Goal: Information Seeking & Learning: Check status

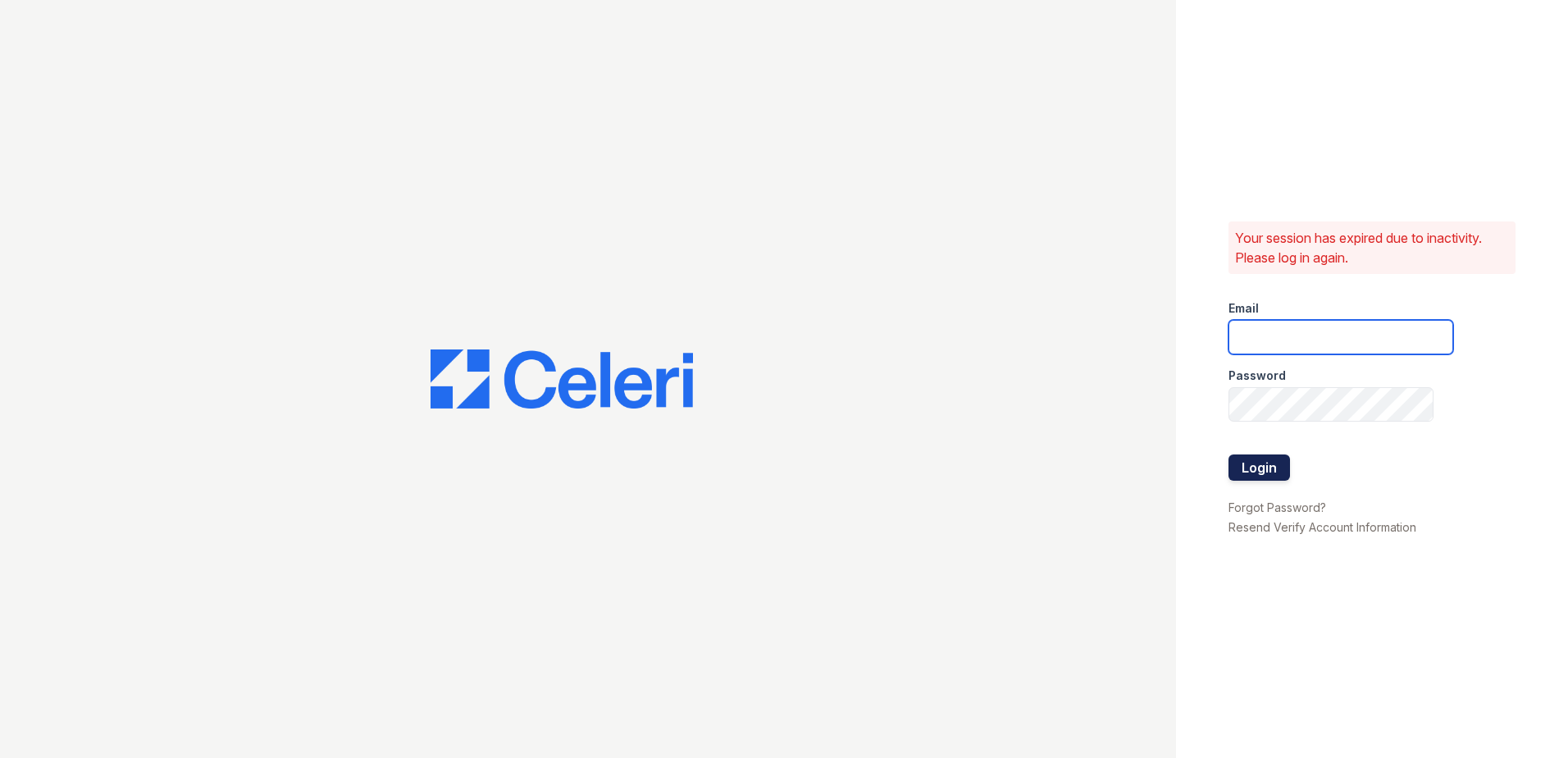
type input "renewmarinashores@trinity-pm.com"
click at [1256, 474] on button "Login" at bounding box center [1259, 467] width 61 height 26
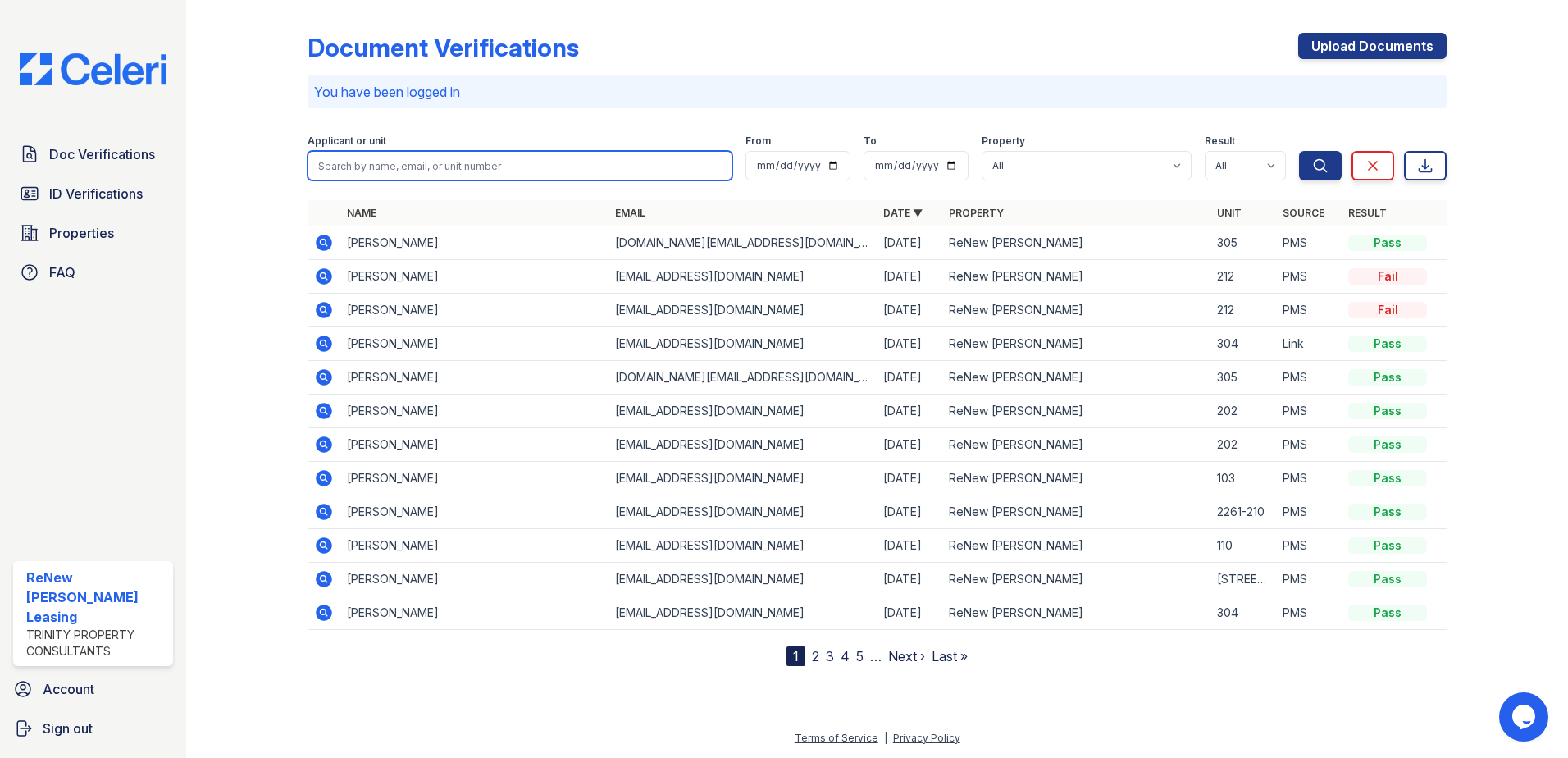
click at [495, 159] on input "search" at bounding box center [520, 165] width 425 height 30
type input "[PERSON_NAME]"
click at [1299, 151] on button "Search" at bounding box center [1320, 165] width 43 height 30
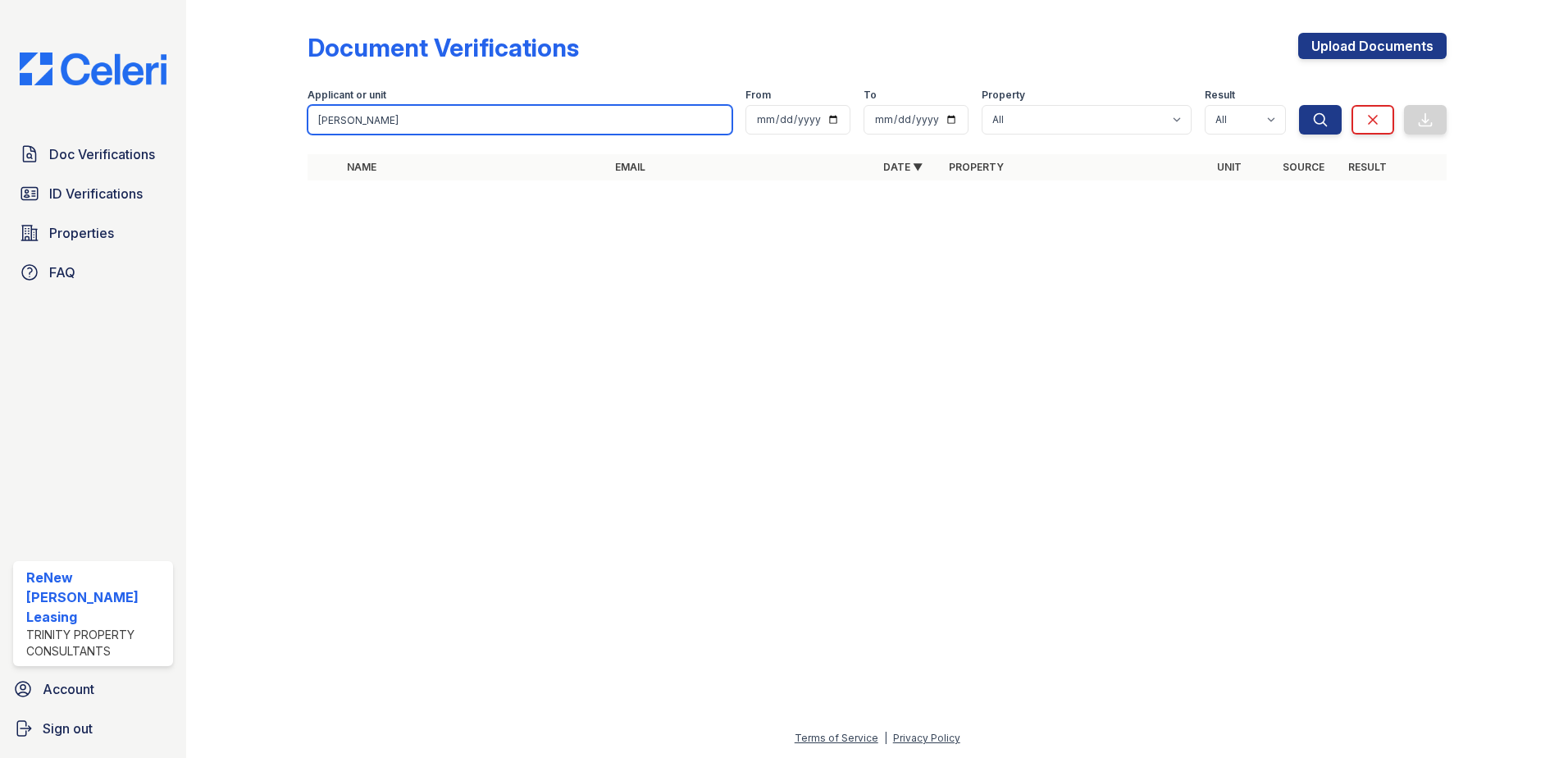
drag, startPoint x: 351, startPoint y: 121, endPoint x: 163, endPoint y: 121, distance: 188.0
click at [163, 121] on div "Doc Verifications ID Verifications Properties FAQ ReNew [PERSON_NAME] Leasing T…" at bounding box center [784, 379] width 1568 height 758
type input "[PERSON_NAME]"
click at [1299, 105] on button "Search" at bounding box center [1320, 120] width 43 height 30
click at [466, 111] on input "[PERSON_NAME]" at bounding box center [520, 120] width 425 height 30
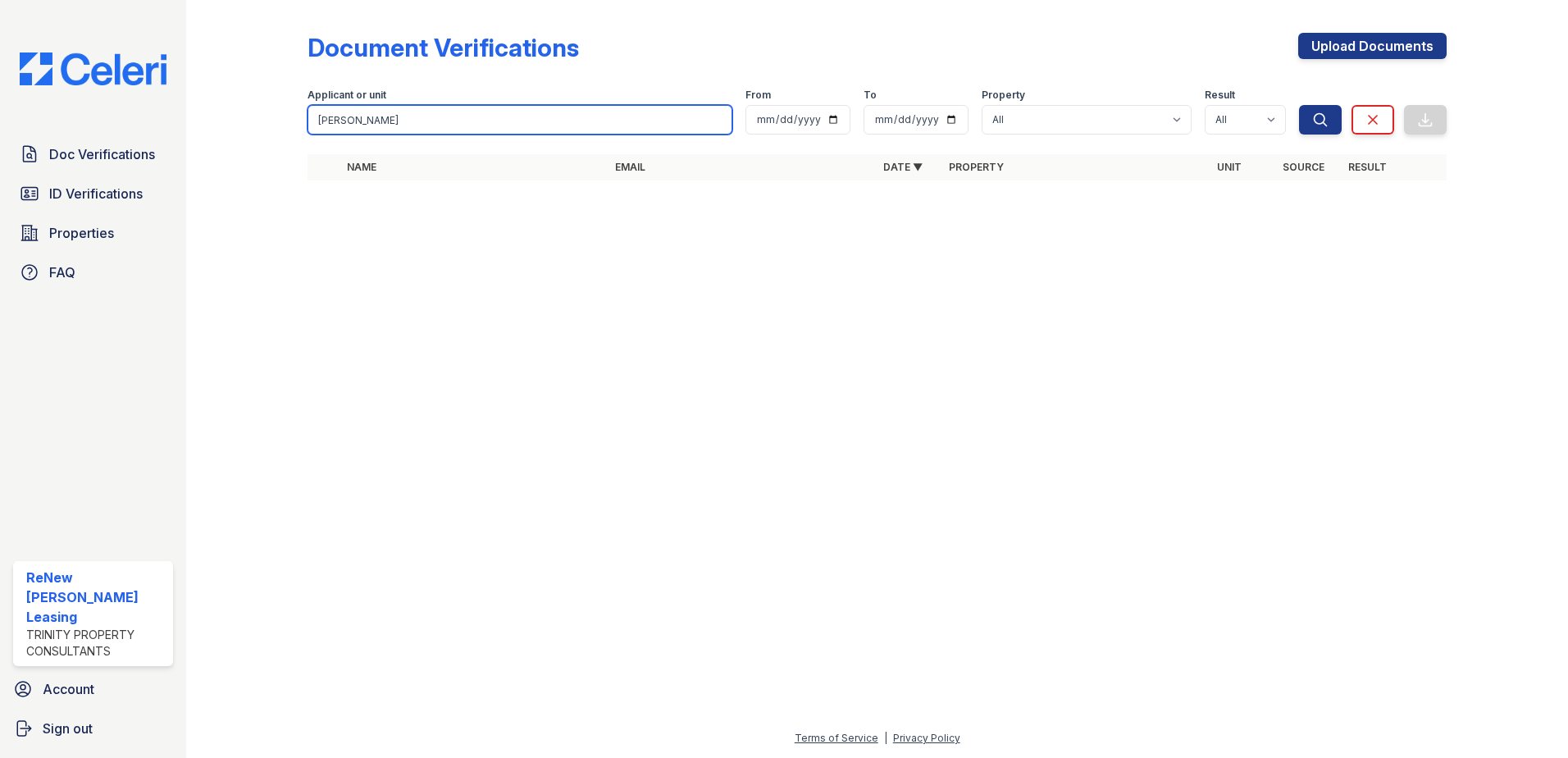
type input "[PERSON_NAME]"
click at [1299, 105] on button "Search" at bounding box center [1320, 120] width 43 height 30
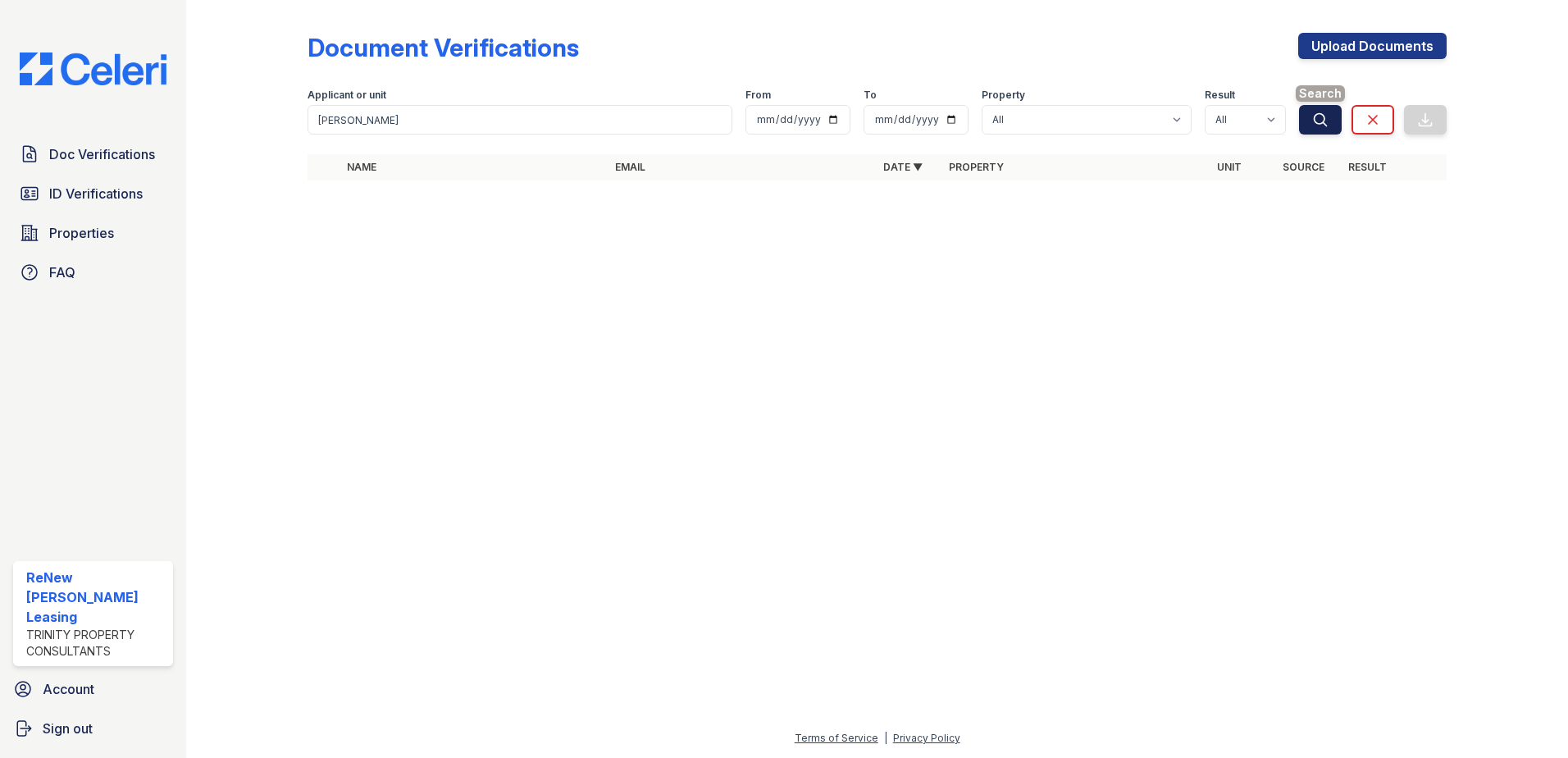
click at [1317, 111] on icon "submit" at bounding box center [1320, 119] width 17 height 17
click at [91, 193] on span "ID Verifications" at bounding box center [95, 193] width 94 height 19
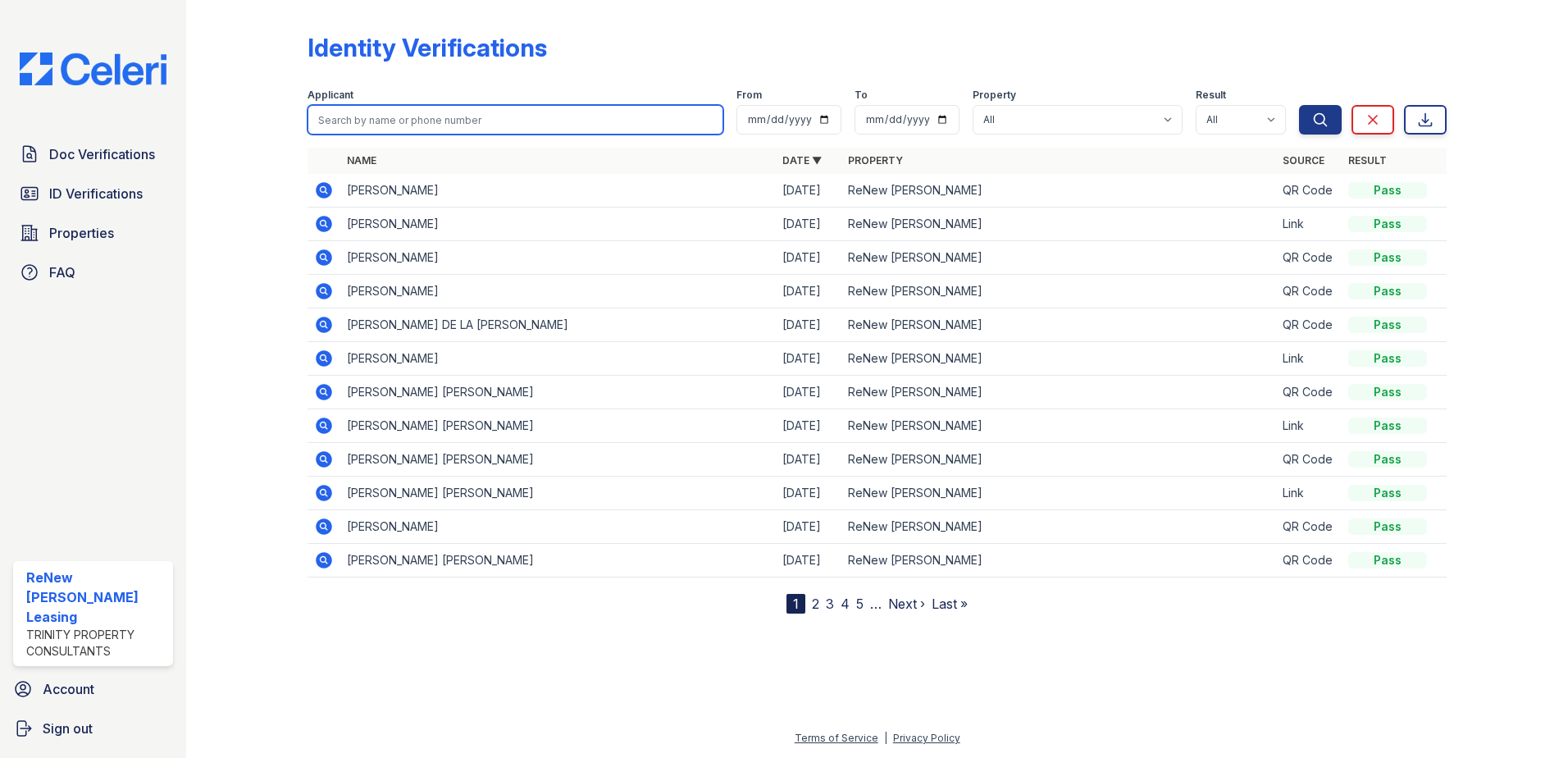
click at [500, 118] on input "search" at bounding box center [514, 120] width 416 height 30
type input "[PERSON_NAME]"
click at [1299, 105] on button "Search" at bounding box center [1320, 120] width 43 height 30
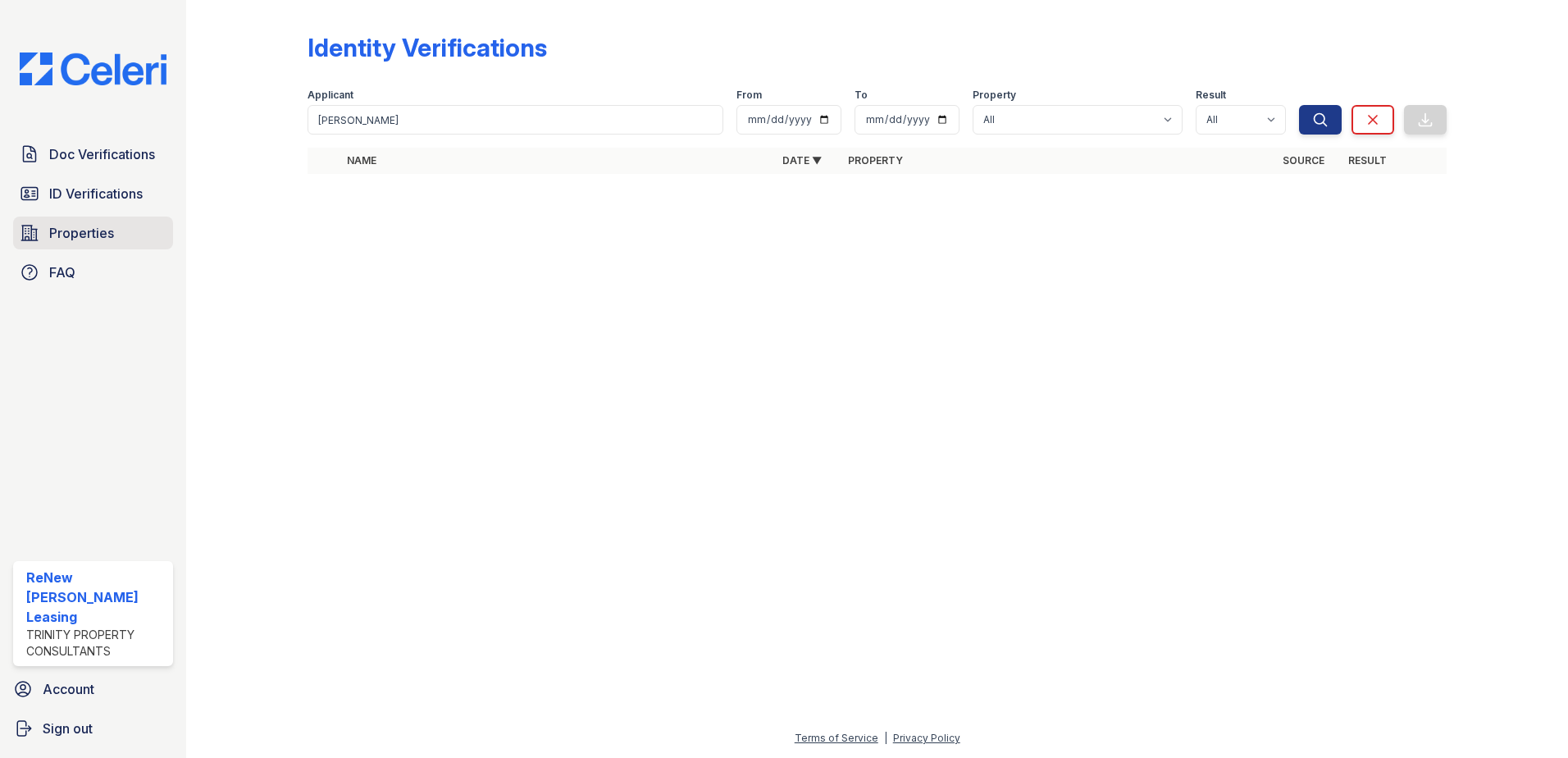
click at [84, 234] on span "Properties" at bounding box center [81, 233] width 65 height 19
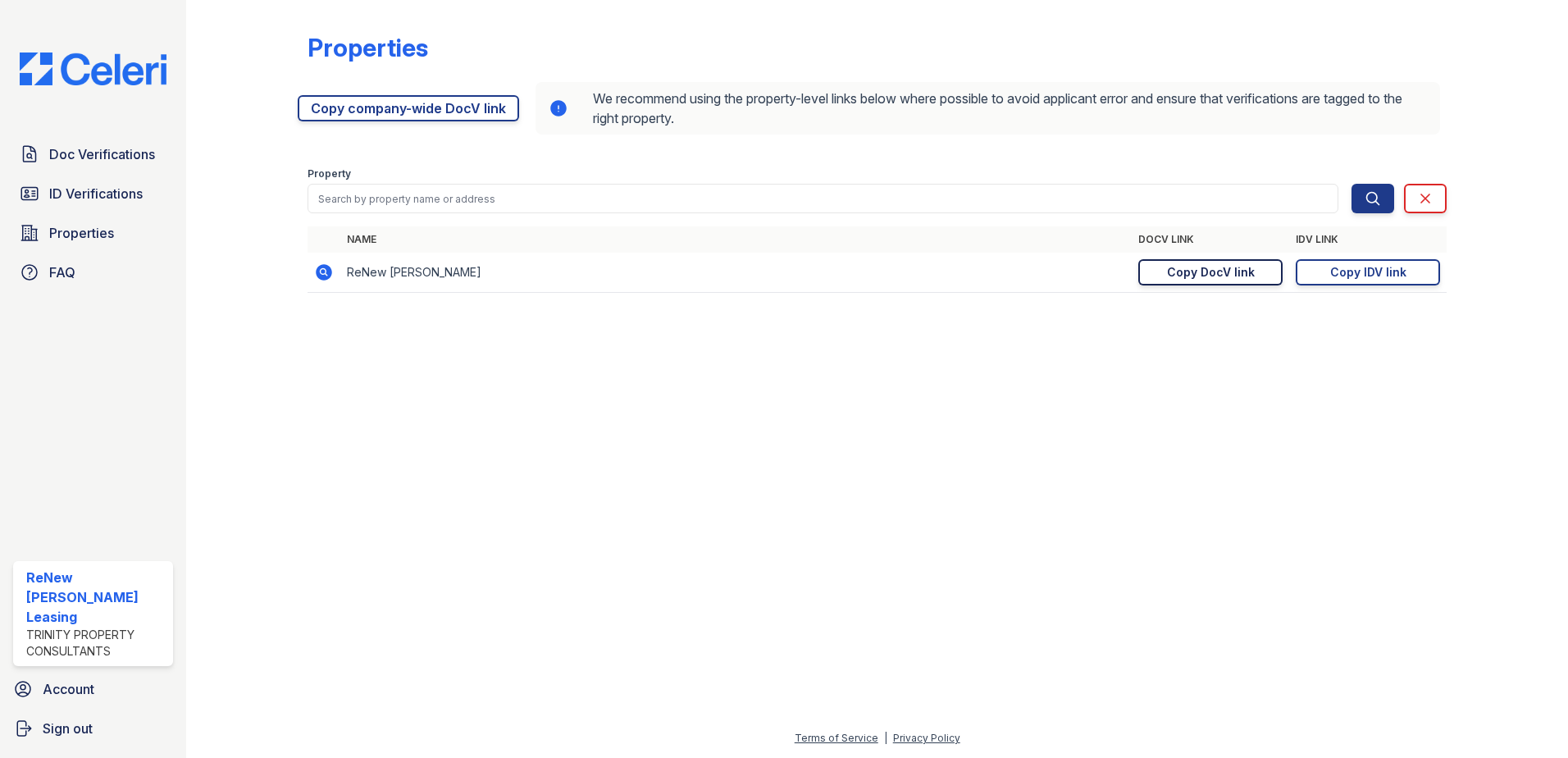
click at [1241, 273] on div "Copy DocV link" at bounding box center [1211, 272] width 88 height 17
click at [1407, 272] on link "Copy IDV link Copy link" at bounding box center [1368, 272] width 144 height 26
